Goal: Task Accomplishment & Management: Use online tool/utility

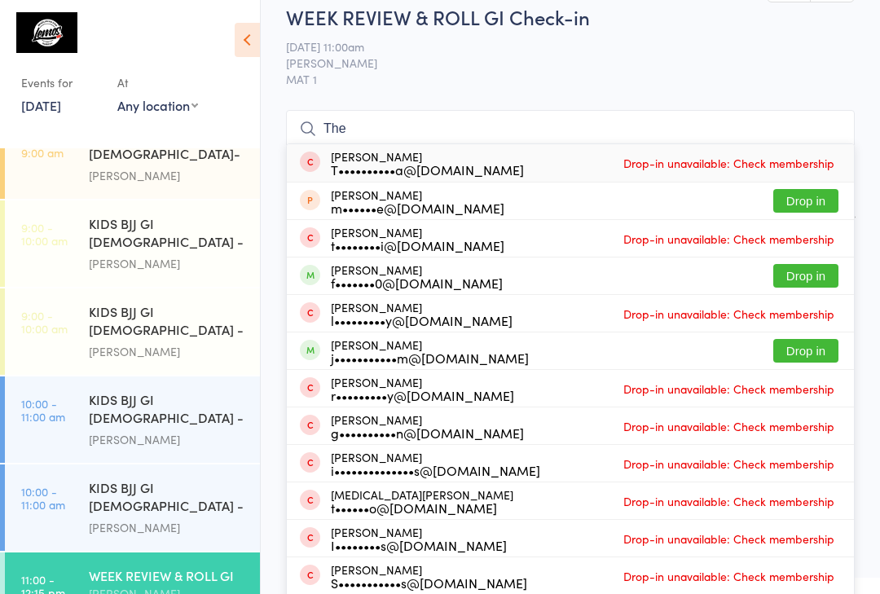
scroll to position [208, 0]
type input "T"
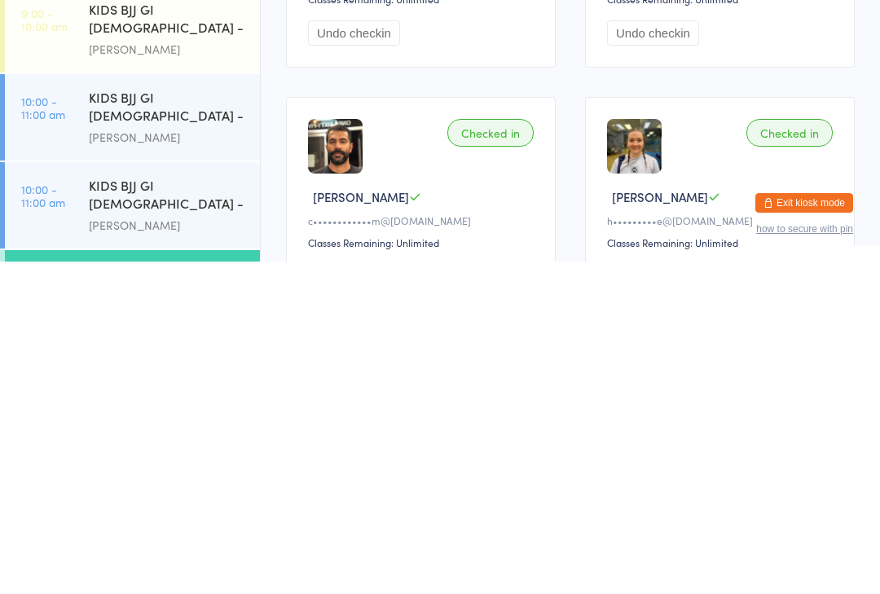
scroll to position [97, 0]
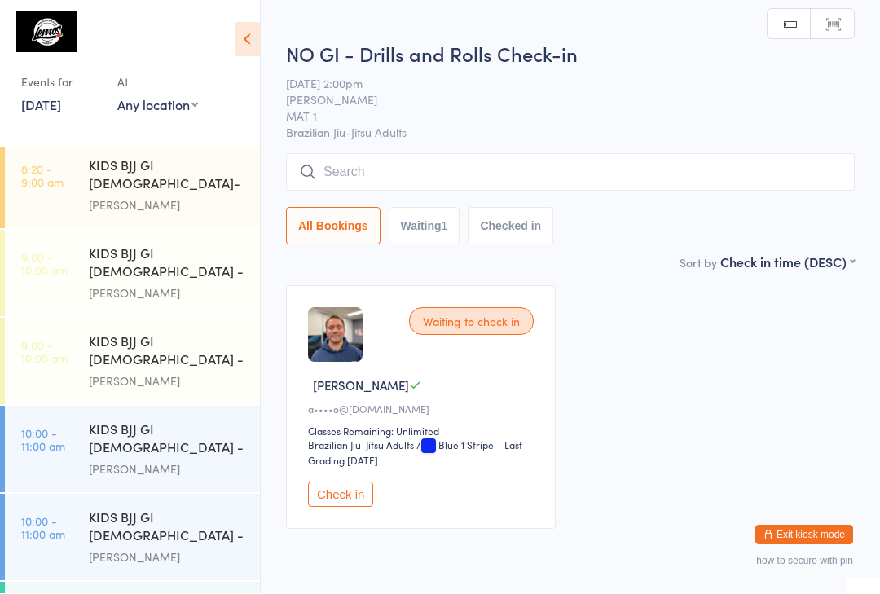
scroll to position [1, 0]
click at [329, 498] on button "Check in" at bounding box center [340, 494] width 65 height 25
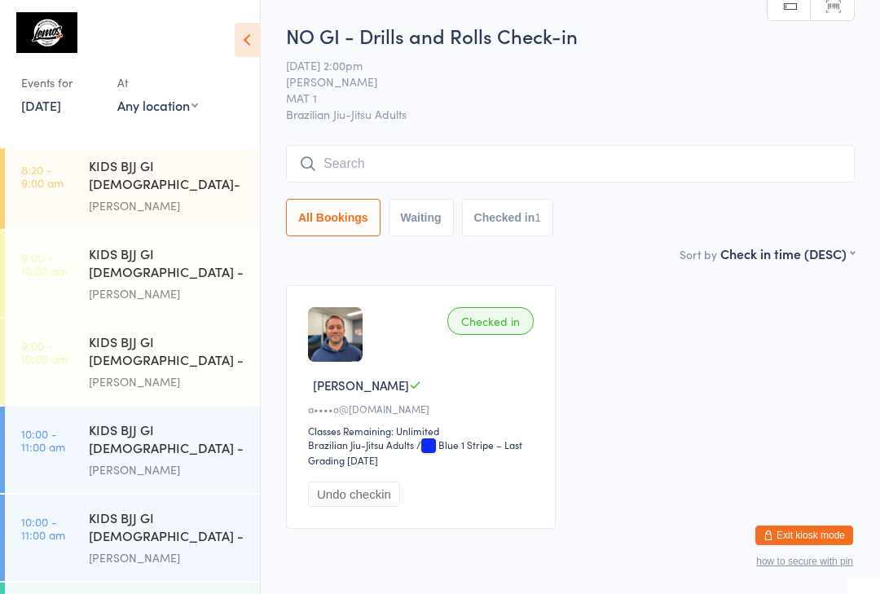
click at [626, 163] on input "search" at bounding box center [570, 163] width 569 height 37
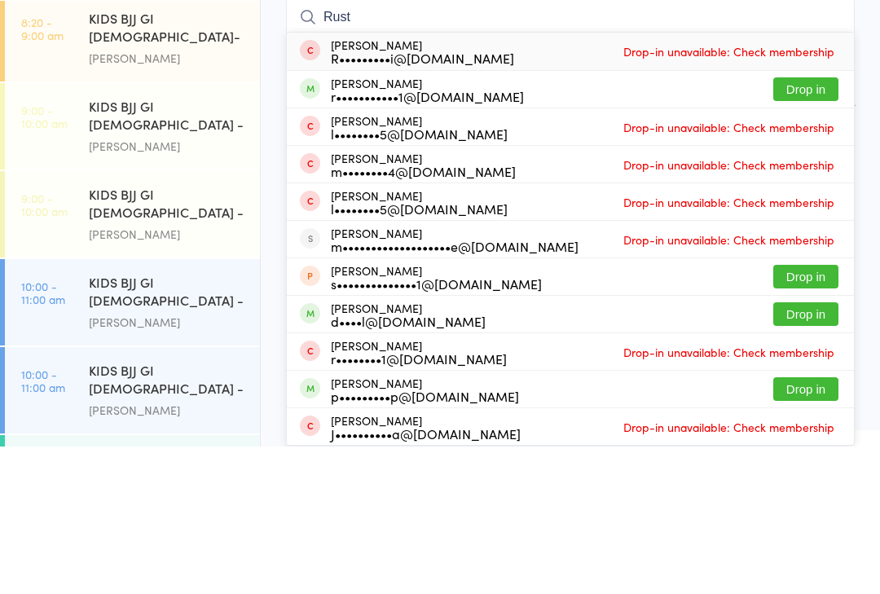
type input "Rust"
click at [815, 225] on button "Drop in" at bounding box center [805, 237] width 65 height 24
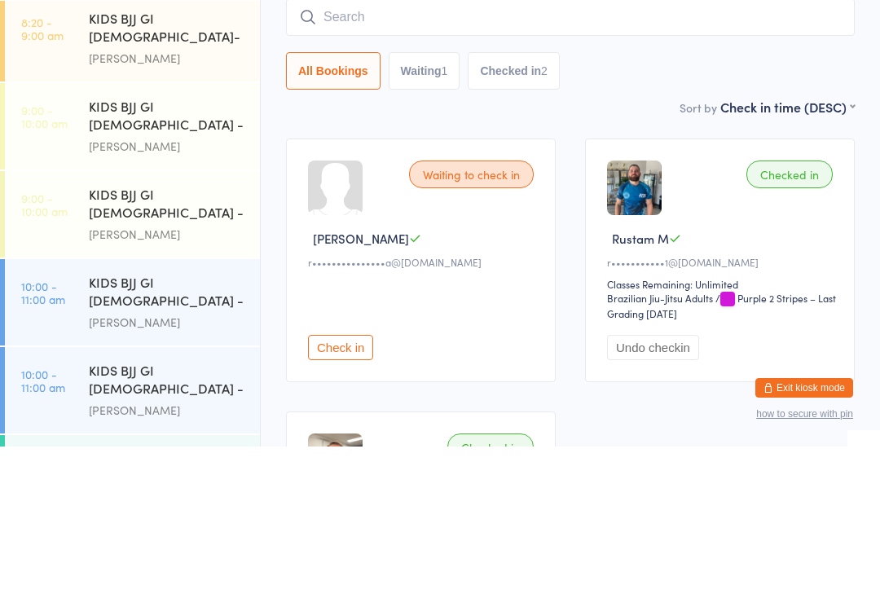
click at [419, 146] on input "search" at bounding box center [570, 164] width 569 height 37
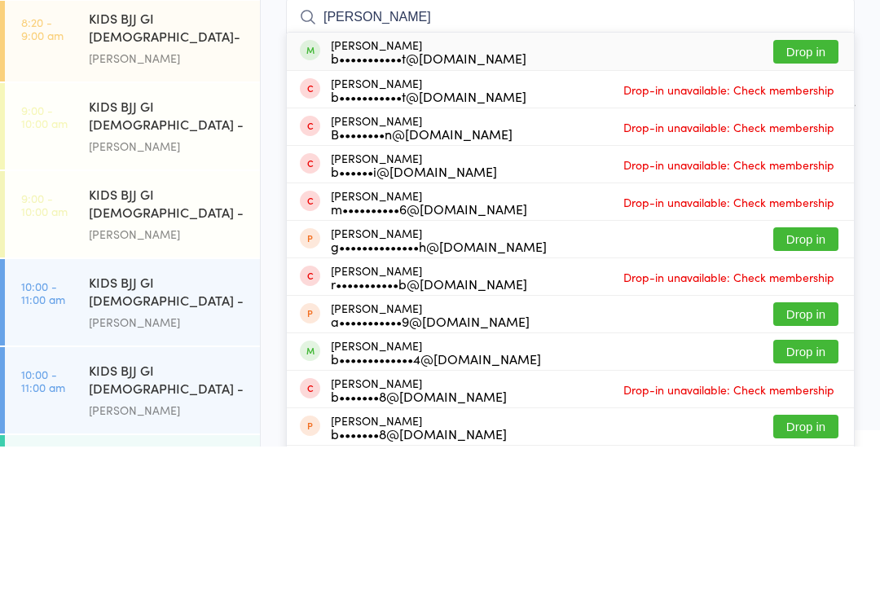
type input "[PERSON_NAME]"
click at [821, 187] on button "Drop in" at bounding box center [805, 199] width 65 height 24
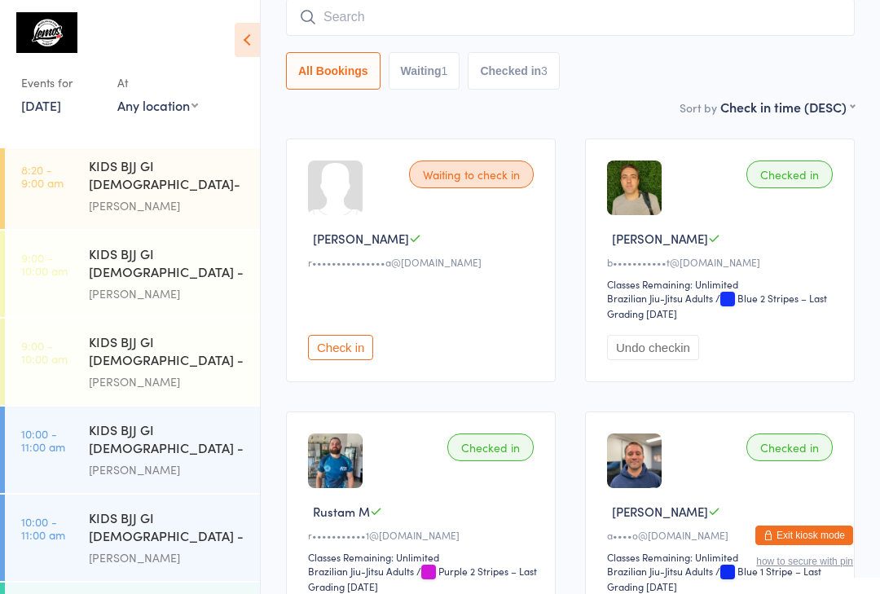
scroll to position [147, 0]
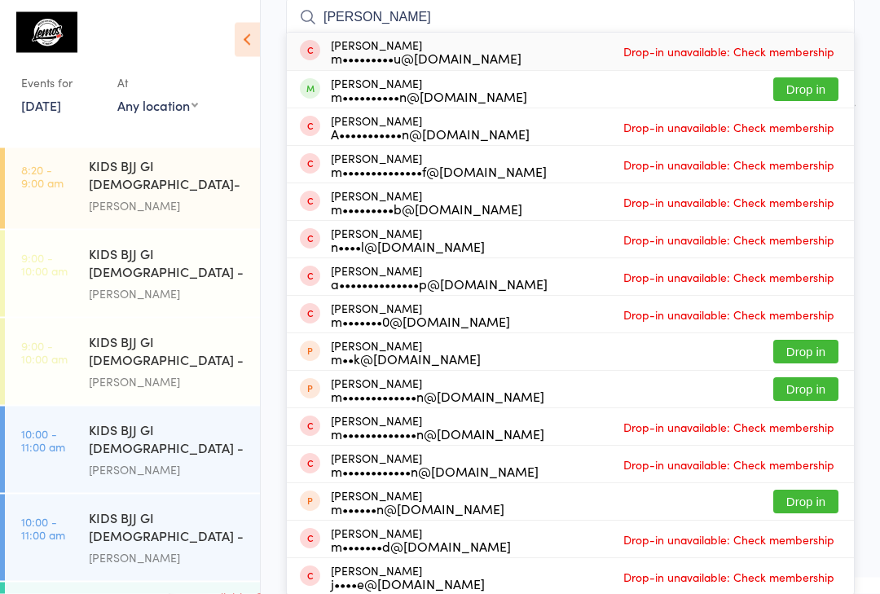
type input "[PERSON_NAME]"
click at [807, 96] on button "Drop in" at bounding box center [805, 90] width 65 height 24
